Goal: Task Accomplishment & Management: Manage account settings

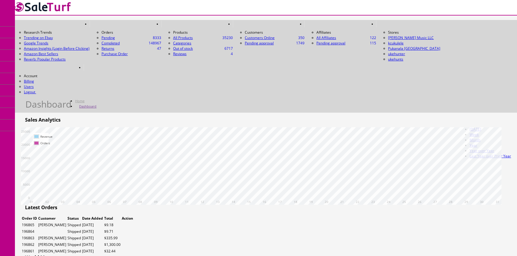
click at [60, 30] on link "Products" at bounding box center [46, 33] width 63 height 12
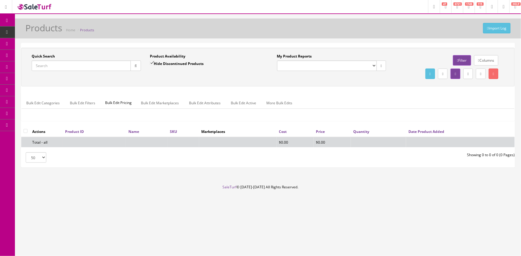
click at [49, 65] on input "Quick Search" at bounding box center [81, 66] width 99 height 10
paste input "ARTVFOLKL-SM22020070"
type input "ARTVFOLKL-SM22020070"
click at [137, 67] on button "button" at bounding box center [135, 66] width 10 height 10
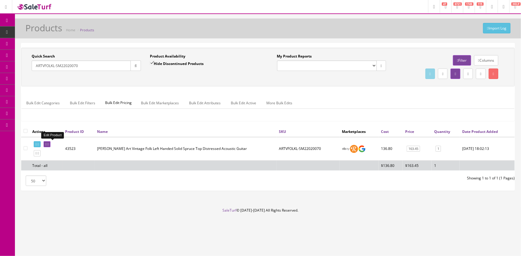
click at [47, 143] on icon at bounding box center [45, 144] width 1 height 3
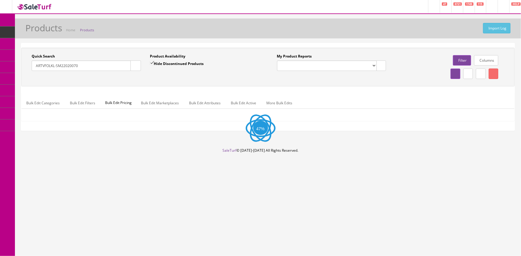
click at [107, 65] on input "ARTVFOLKL-SM22020070" at bounding box center [81, 66] width 99 height 10
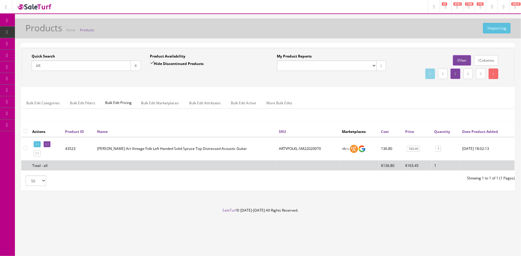
type input "A"
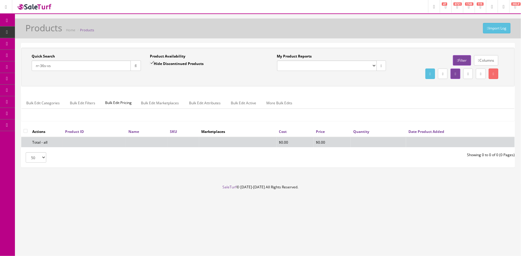
type input "rr-36s-vs"
click at [154, 62] on input "Hide Discontinued Products" at bounding box center [152, 63] width 4 height 4
checkbox input "false"
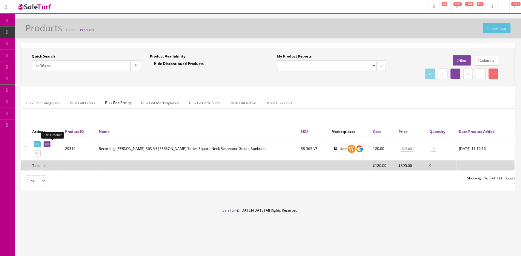
click at [47, 143] on icon at bounding box center [45, 144] width 1 height 3
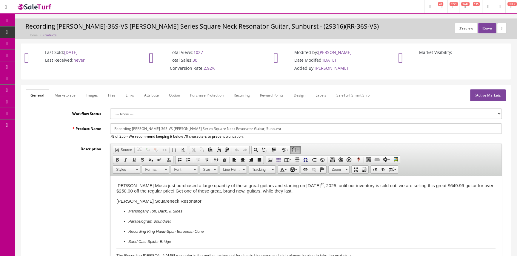
click at [52, 30] on span "Products" at bounding box center [45, 32] width 15 height 5
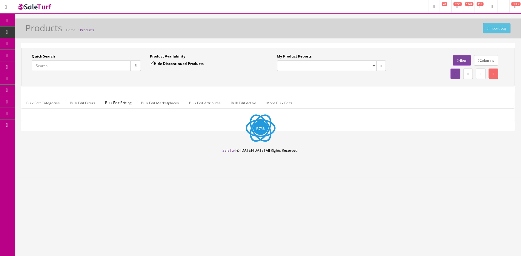
click at [62, 67] on input "Quick Search" at bounding box center [81, 66] width 99 height 10
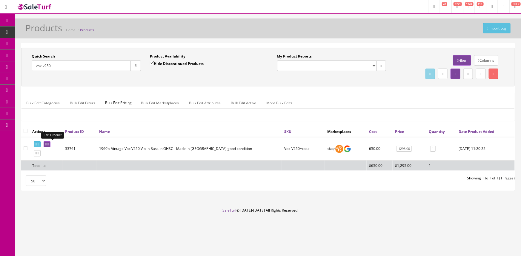
type input "vox-v250"
click at [47, 144] on icon at bounding box center [45, 144] width 1 height 3
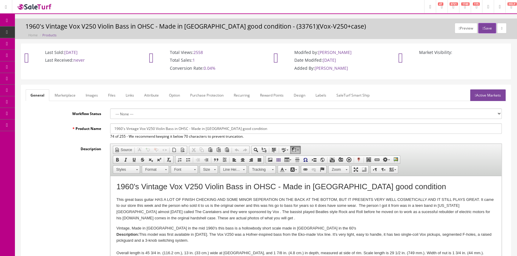
click at [320, 94] on link "Labels" at bounding box center [321, 96] width 20 height 12
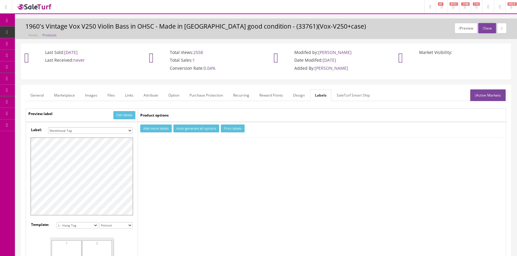
click at [121, 130] on select "Small Label 2 x 1 Label Shoe label 100 barcodes Dymo Label 2 X 1 Sticker Labels…" at bounding box center [90, 130] width 84 height 7
select select "16"
click at [48, 127] on select "Small Label 2 x 1 Label Shoe label 100 barcodes Dymo Label 2 X 1 Sticker Labels…" at bounding box center [90, 130] width 84 height 7
click at [158, 128] on button "Add more labels" at bounding box center [155, 129] width 31 height 8
type input "1"
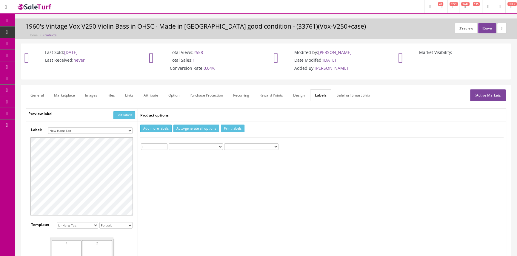
click at [164, 145] on input "1" at bounding box center [154, 147] width 27 height 7
click at [232, 127] on button "Print labels" at bounding box center [233, 129] width 24 height 8
click at [35, 54] on icon at bounding box center [31, 55] width 6 height 5
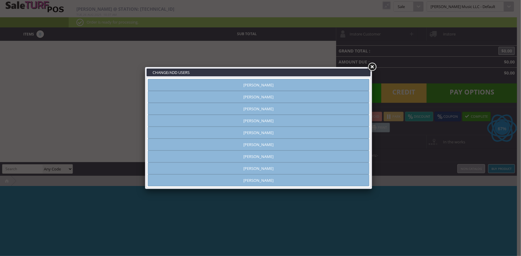
type input "amber helgren"
click at [292, 101] on link "Andrew Nelson" at bounding box center [258, 97] width 221 height 12
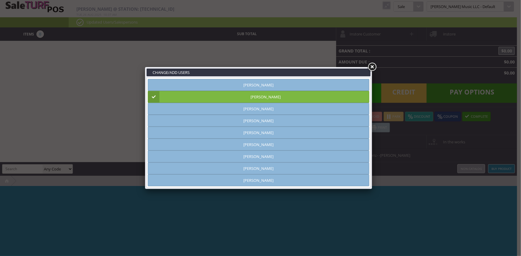
click at [375, 67] on link at bounding box center [371, 67] width 11 height 11
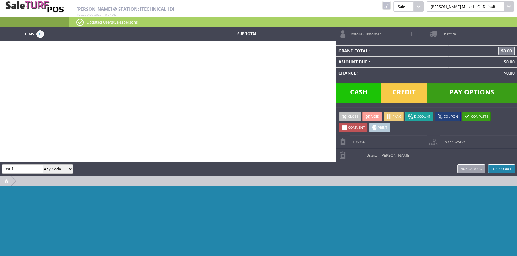
type input "sst-1"
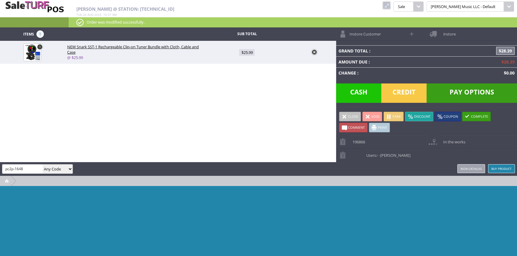
type input "pc2p-1648"
drag, startPoint x: 56, startPoint y: 167, endPoint x: 54, endPoint y: 171, distance: 4.3
click at [55, 167] on select "Any Code SKU UPC EAN Name Model" at bounding box center [58, 169] width 30 height 9
select select "sku"
click at [43, 165] on select "Any Code SKU UPC EAN Name Model" at bounding box center [58, 169] width 30 height 9
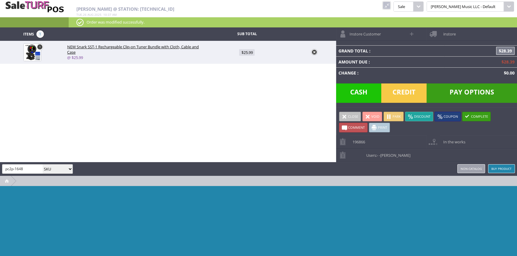
click at [24, 167] on input "pc2p-1648" at bounding box center [22, 169] width 40 height 9
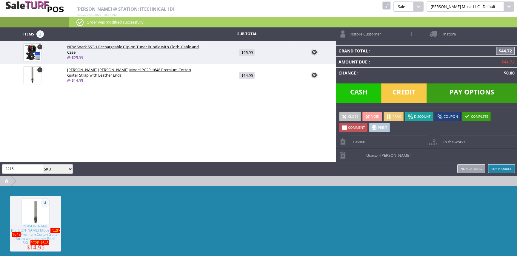
type input "2215"
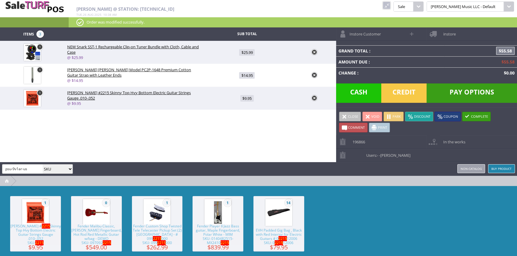
type input "psu-9v1ar-us"
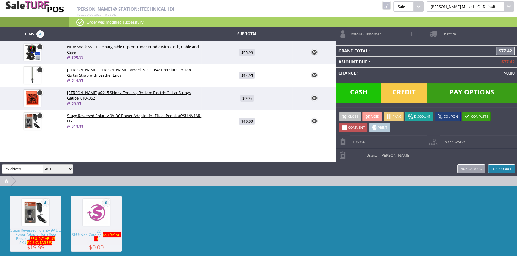
type input "bx-driveb"
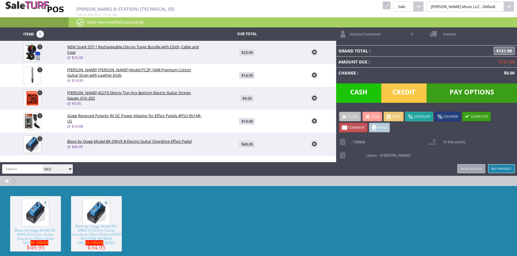
click at [400, 93] on span "Credit" at bounding box center [403, 93] width 45 height 19
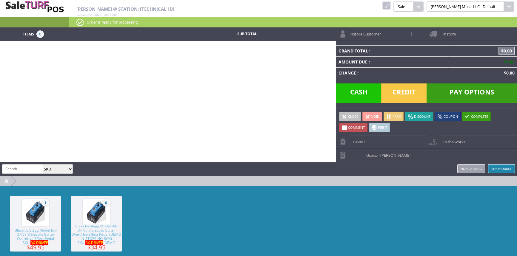
click at [390, 6] on link at bounding box center [387, 5] width 8 height 8
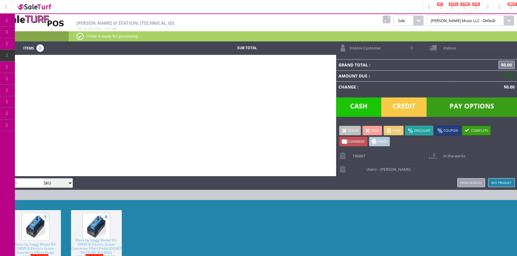
click at [46, 35] on link "Products" at bounding box center [46, 33] width 63 height 12
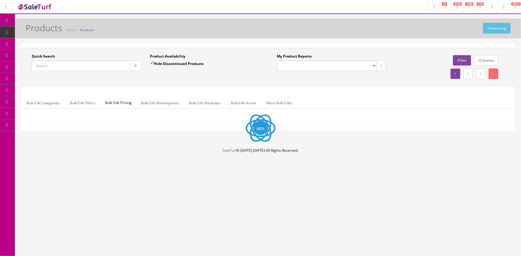
click at [102, 61] on input "Quick Search" at bounding box center [81, 66] width 99 height 10
paste input "0140512531"
type input "0140512531"
click at [140, 67] on button "button" at bounding box center [135, 66] width 10 height 10
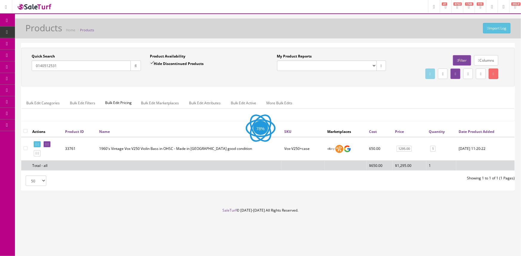
click at [150, 82] on div "Quick Search 0140512531 Date From Product Availability Hide Discontinued Produc…" at bounding box center [267, 67] width 493 height 39
click at [137, 69] on button "button" at bounding box center [135, 66] width 10 height 10
click at [161, 80] on div "Quick Search 0140512531 Date From Product Availability Hide Discontinued Produc…" at bounding box center [268, 67] width 490 height 27
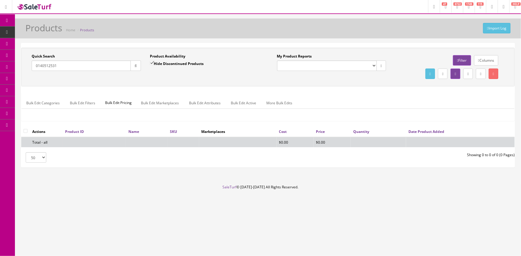
click at [161, 80] on div "Quick Search 0140512531 Date From Product Availability Hide Discontinued Produc…" at bounding box center [268, 67] width 490 height 27
click at [162, 63] on label "Hide Discontinued Products" at bounding box center [177, 64] width 54 height 6
click at [154, 63] on input "Hide Discontinued Products" at bounding box center [152, 63] width 4 height 4
checkbox input "false"
click at [166, 80] on div "Quick Search 0140512531 Date From Product Availability Hide Discontinued Produc…" at bounding box center [268, 67] width 490 height 27
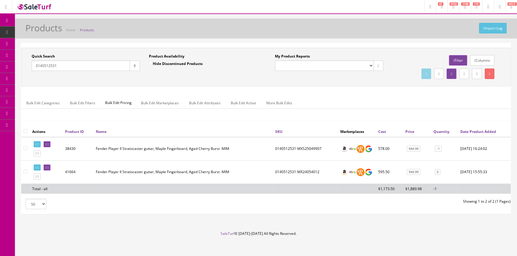
click at [220, 123] on div "Quick Search 0140512531 Date From Product Availability Hide Discontinued Produc…" at bounding box center [265, 87] width 489 height 78
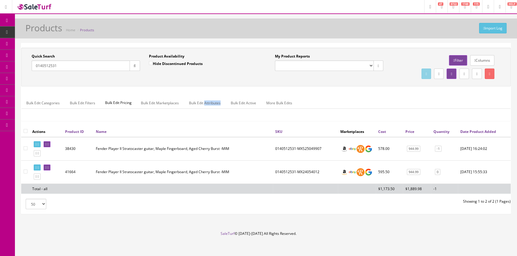
click at [220, 123] on div "Quick Search 0140512531 Date From Product Availability Hide Discontinued Produc…" at bounding box center [265, 87] width 489 height 78
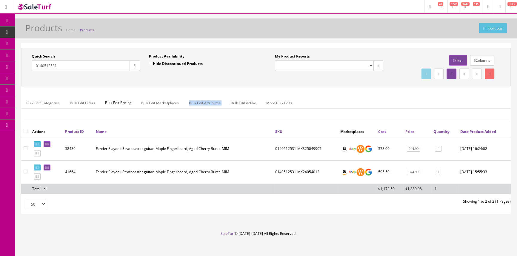
click at [220, 123] on div "Quick Search 0140512531 Date From Product Availability Hide Discontinued Produc…" at bounding box center [265, 87] width 489 height 78
click at [283, 149] on td "0140512531-MXS25049907" at bounding box center [305, 149] width 65 height 24
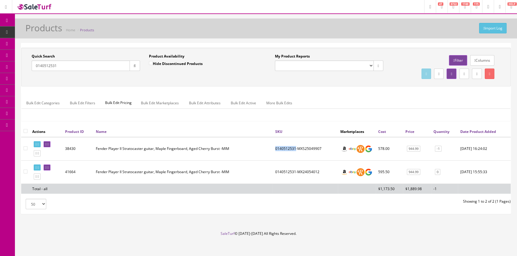
click at [283, 149] on td "0140512531-MXS25049907" at bounding box center [305, 149] width 65 height 24
copy td "0140512531"
click at [272, 81] on div "Quick Search 0140512531 Date From Product Availability Hide Discontinued Produc…" at bounding box center [265, 67] width 489 height 39
click at [273, 81] on div "Quick Search 0140512531 Date From Product Availability Hide Discontinued Produc…" at bounding box center [265, 67] width 489 height 39
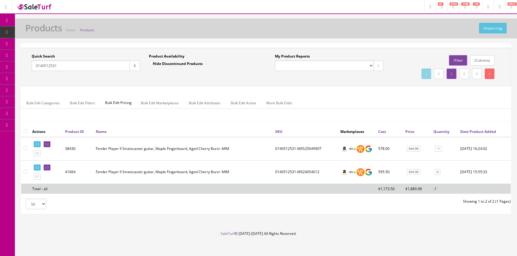
click at [273, 81] on div "Quick Search 0140512531 Date From Product Availability Hide Discontinued Produc…" at bounding box center [265, 67] width 489 height 39
drag, startPoint x: 78, startPoint y: 65, endPoint x: 82, endPoint y: 63, distance: 4.8
click at [78, 65] on input "0140512531" at bounding box center [81, 66] width 98 height 10
type input "0"
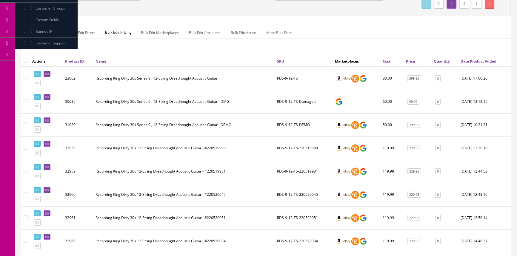
scroll to position [54, 0]
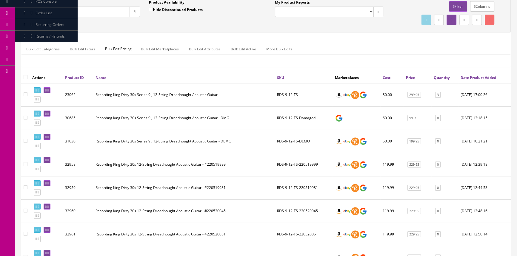
type input "r"
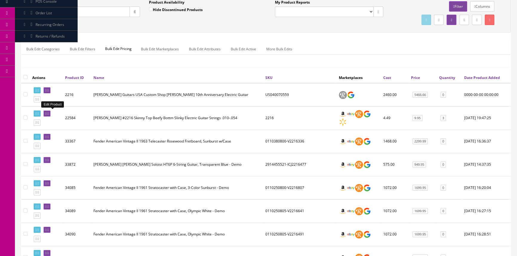
type input "2216"
click at [47, 112] on icon at bounding box center [45, 113] width 1 height 3
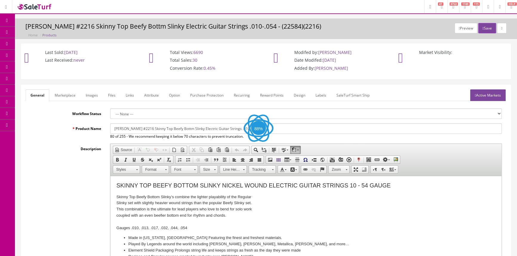
click at [92, 95] on link "Images" at bounding box center [92, 96] width 22 height 12
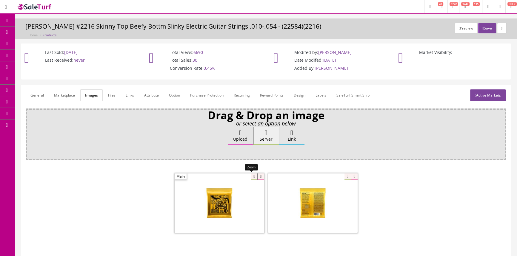
click at [251, 176] on div at bounding box center [220, 203] width 90 height 60
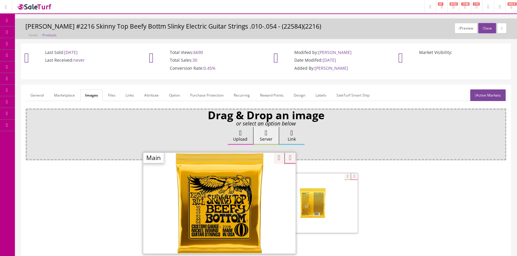
click at [273, 157] on div "Drag & Drop an image or select an option below Upload Server Link Ok WM Left To…" at bounding box center [266, 189] width 480 height 160
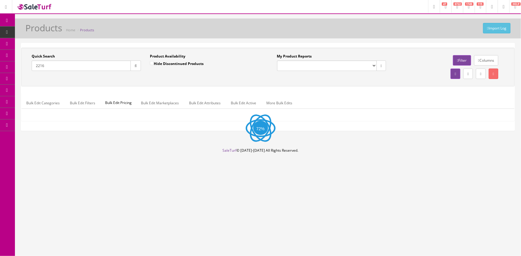
click at [75, 64] on input "2216" at bounding box center [81, 66] width 99 height 10
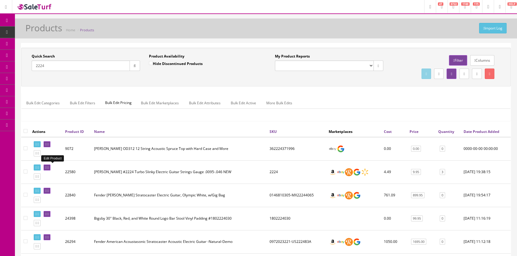
type input "2224"
click at [49, 168] on link at bounding box center [47, 168] width 7 height 6
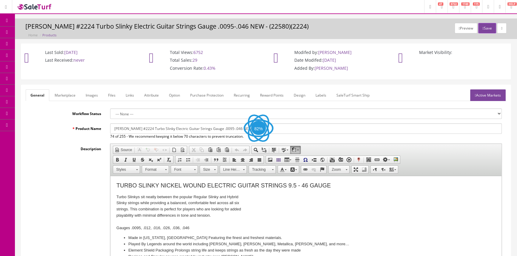
click at [94, 95] on link "Images" at bounding box center [92, 96] width 22 height 12
